Goal: Transaction & Acquisition: Book appointment/travel/reservation

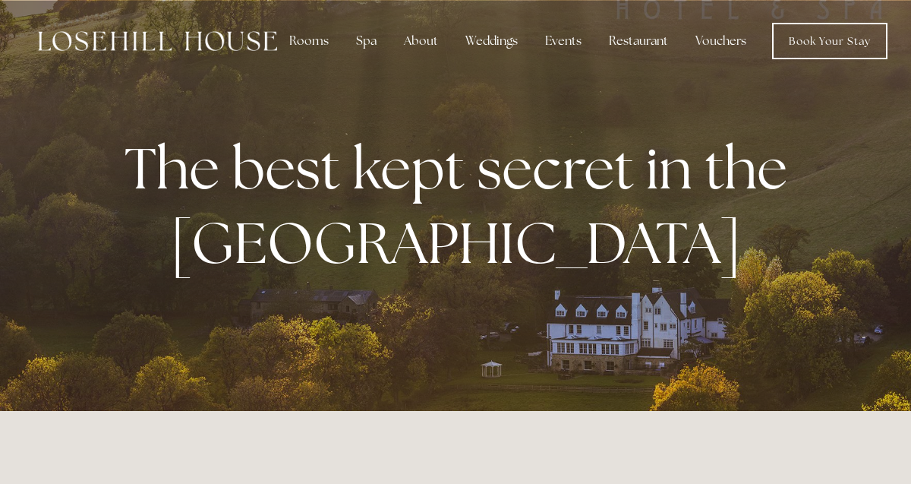
click at [836, 46] on link "Book Your Stay" at bounding box center [829, 41] width 115 height 36
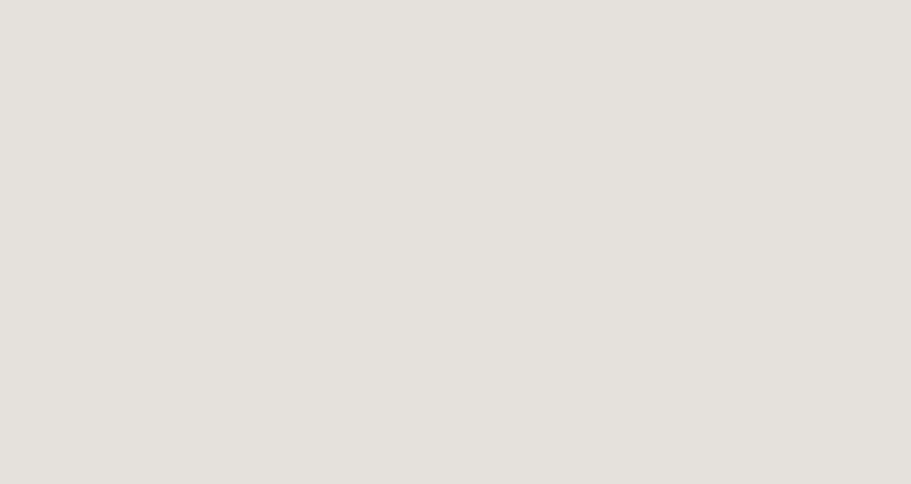
scroll to position [44, 0]
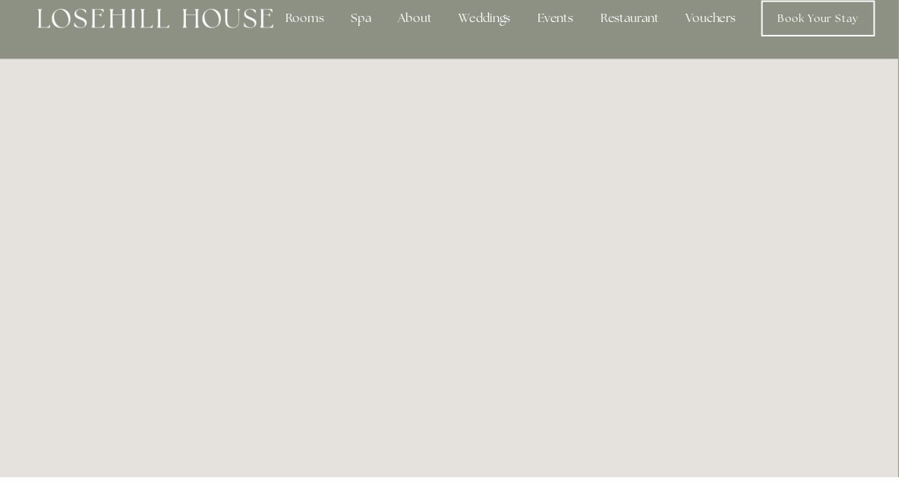
scroll to position [0, 0]
